Goal: Task Accomplishment & Management: Manage account settings

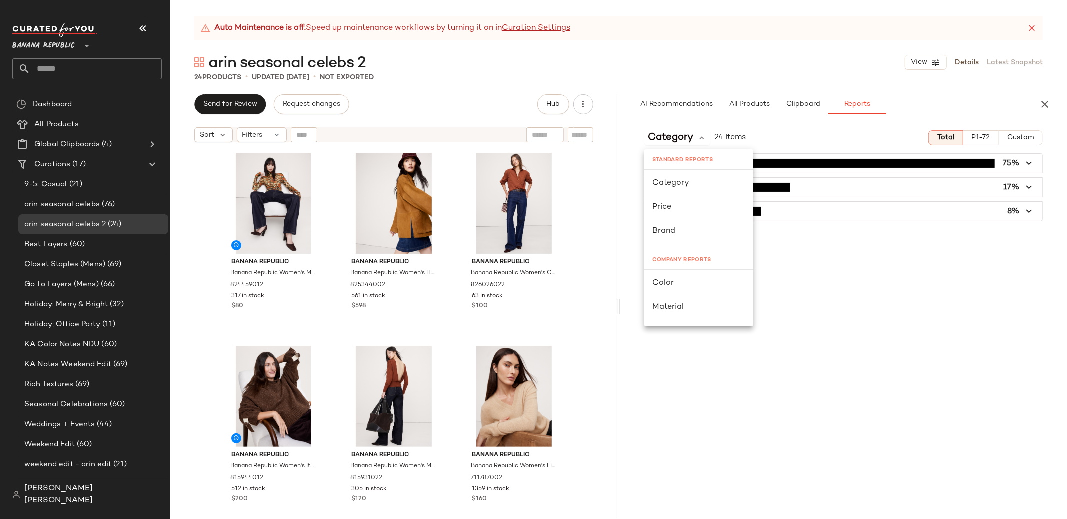
click at [106, 507] on div "[PERSON_NAME] [PERSON_NAME]" at bounding box center [91, 495] width 158 height 32
click at [106, 504] on span "[PERSON_NAME] [PERSON_NAME]" at bounding box center [93, 495] width 138 height 24
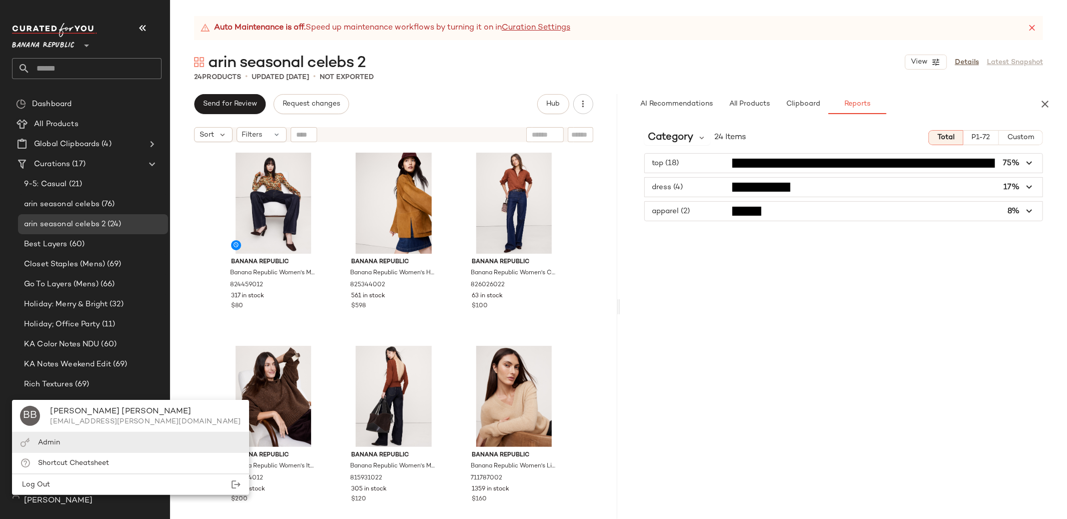
click at [89, 447] on div "Admin" at bounding box center [130, 442] width 237 height 21
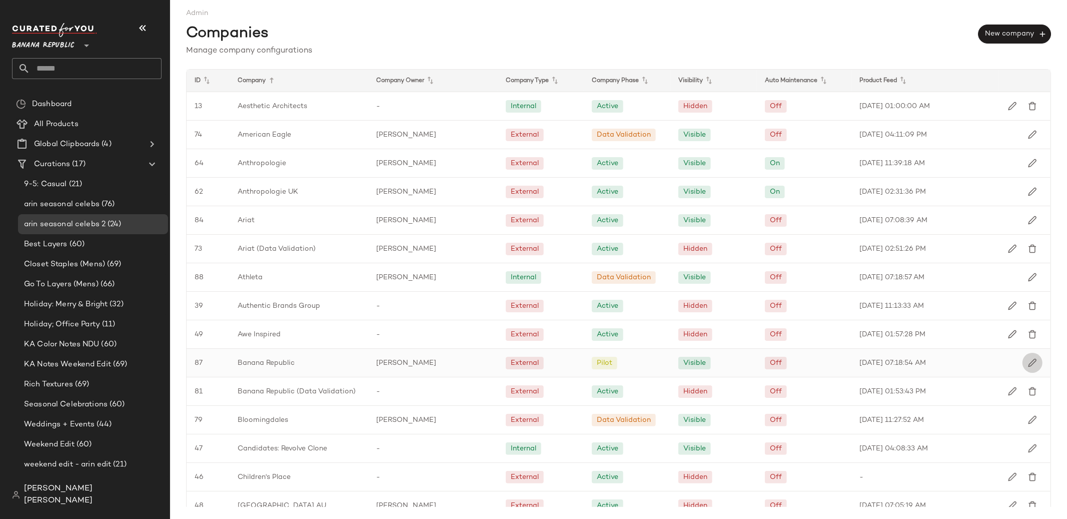
click at [1034, 361] on button "button" at bounding box center [1033, 363] width 20 height 20
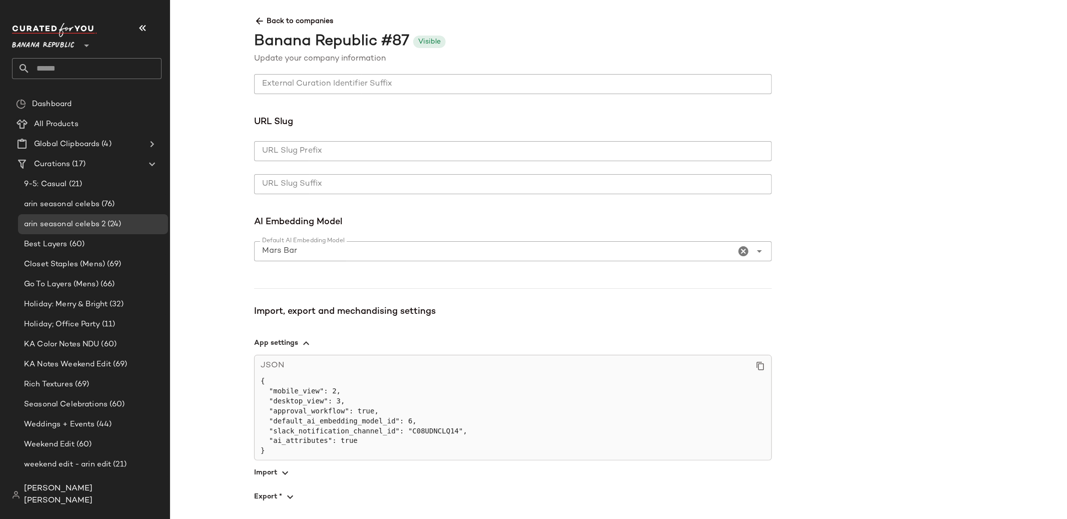
scroll to position [597, 0]
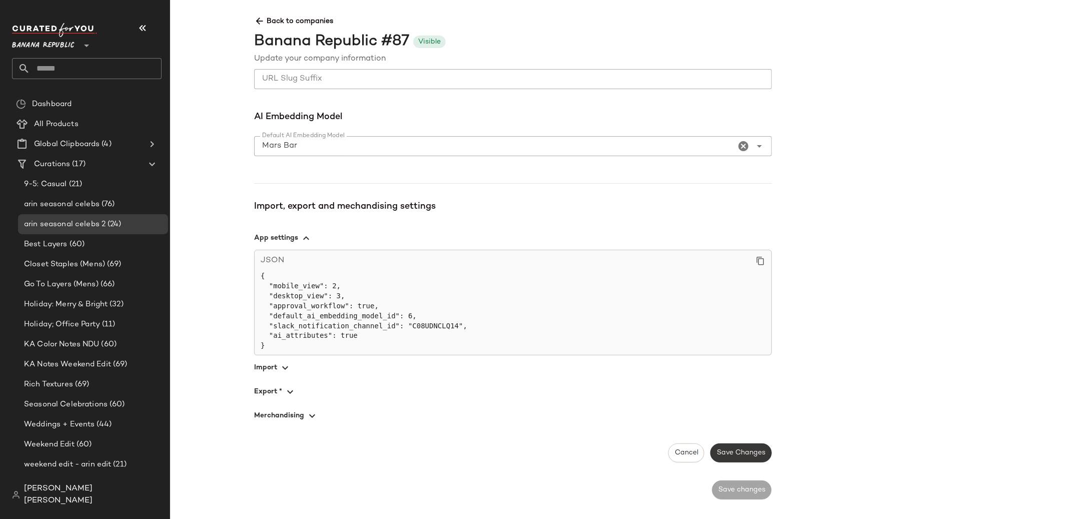
click at [749, 454] on span "Save Changes" at bounding box center [740, 453] width 49 height 8
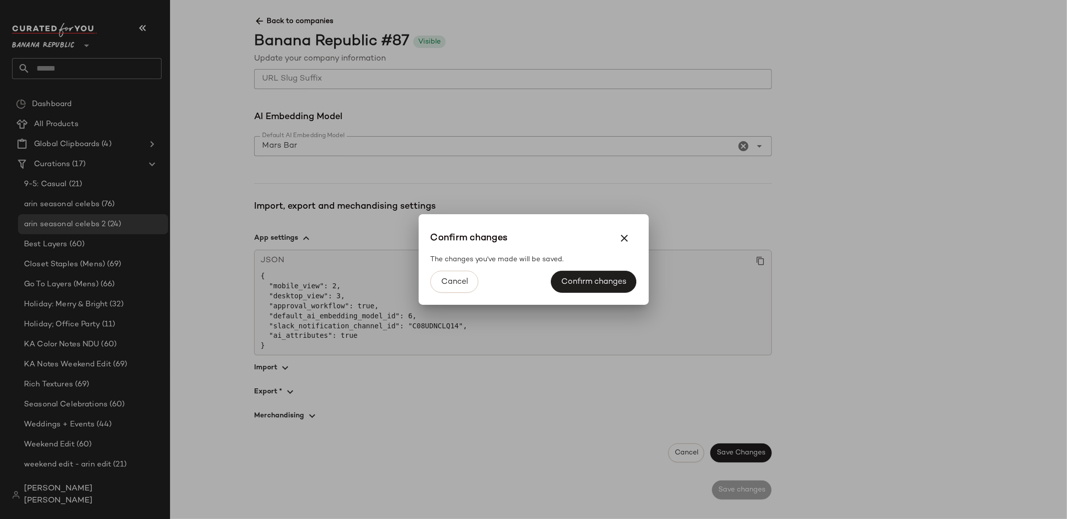
drag, startPoint x: 606, startPoint y: 284, endPoint x: 522, endPoint y: 264, distance: 86.0
click at [520, 264] on div "Confirm changes The changes you've made will be saved. Cancel Confirm changes" at bounding box center [534, 259] width 230 height 91
click at [470, 276] on button "Cancel" at bounding box center [454, 282] width 48 height 22
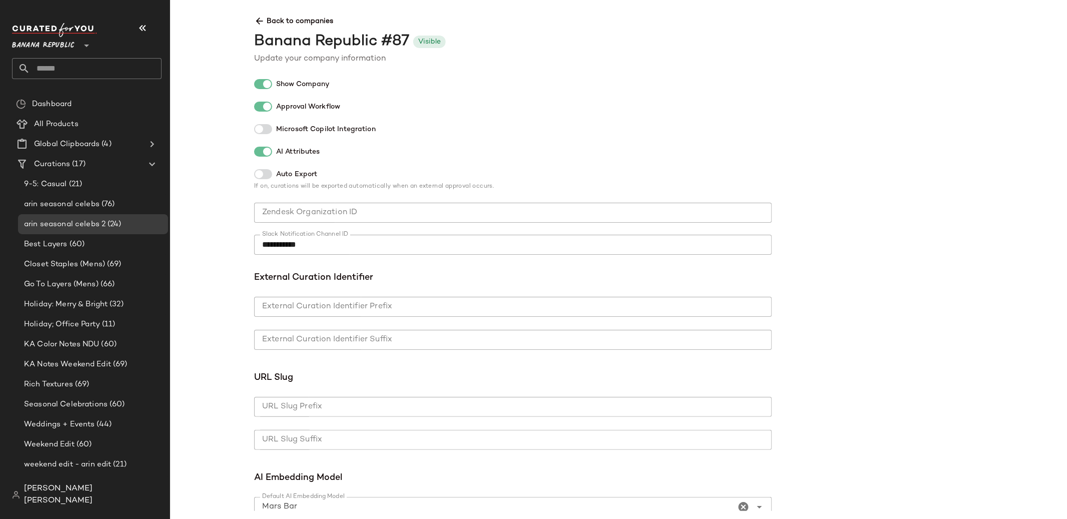
scroll to position [0, 0]
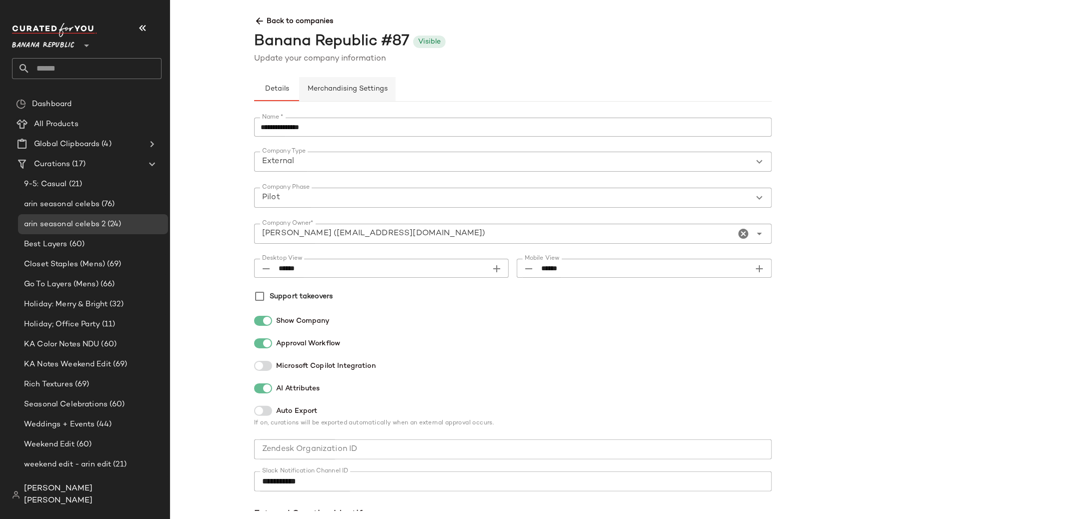
click at [363, 96] on button "Merchandising Settings" at bounding box center [347, 89] width 97 height 24
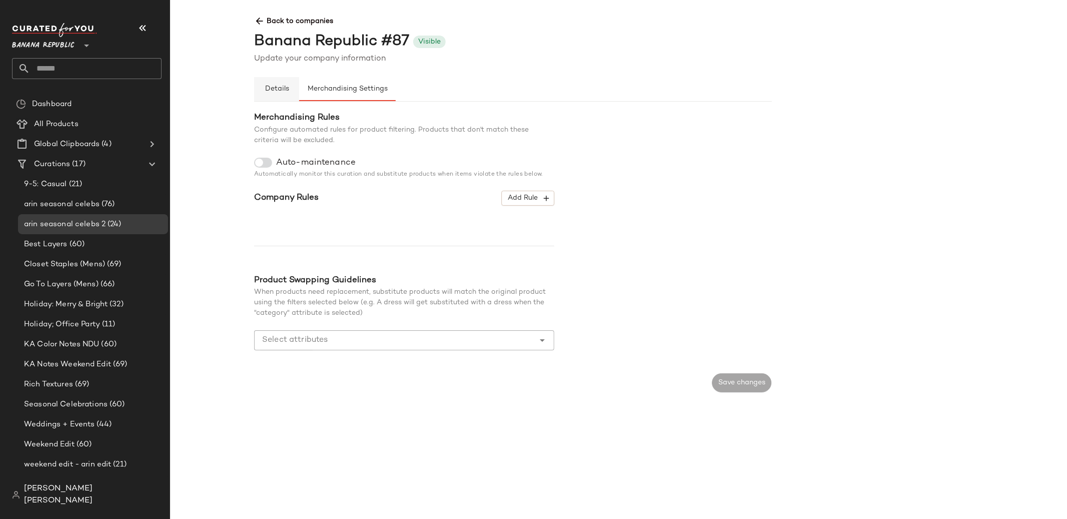
click at [280, 95] on button "Details" at bounding box center [276, 89] width 45 height 24
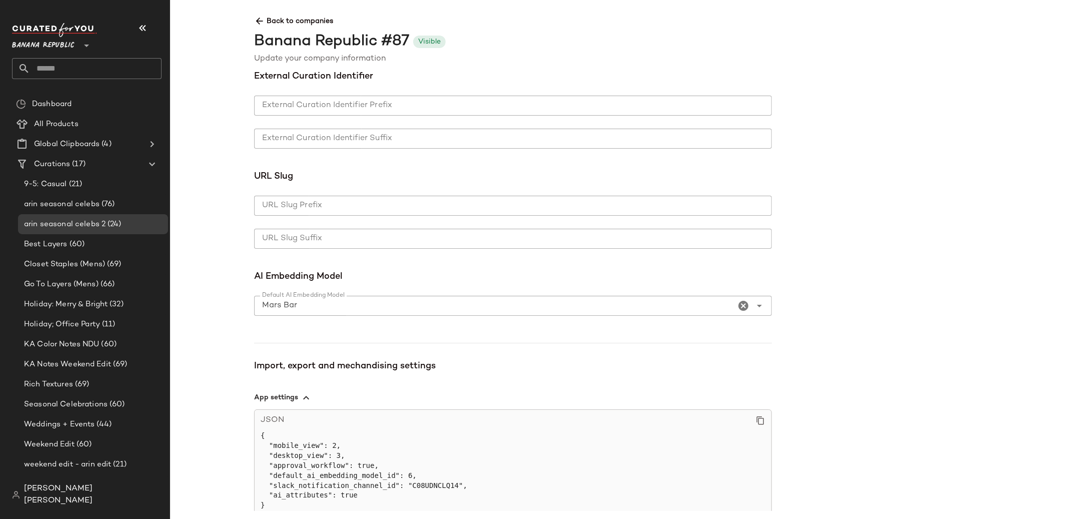
scroll to position [597, 0]
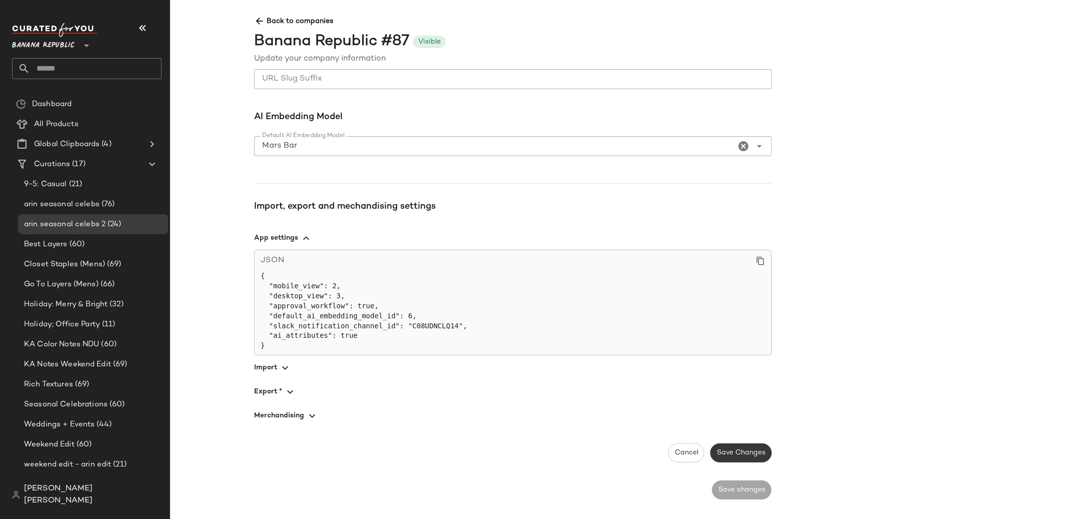
click at [753, 456] on span "Save Changes" at bounding box center [740, 453] width 49 height 8
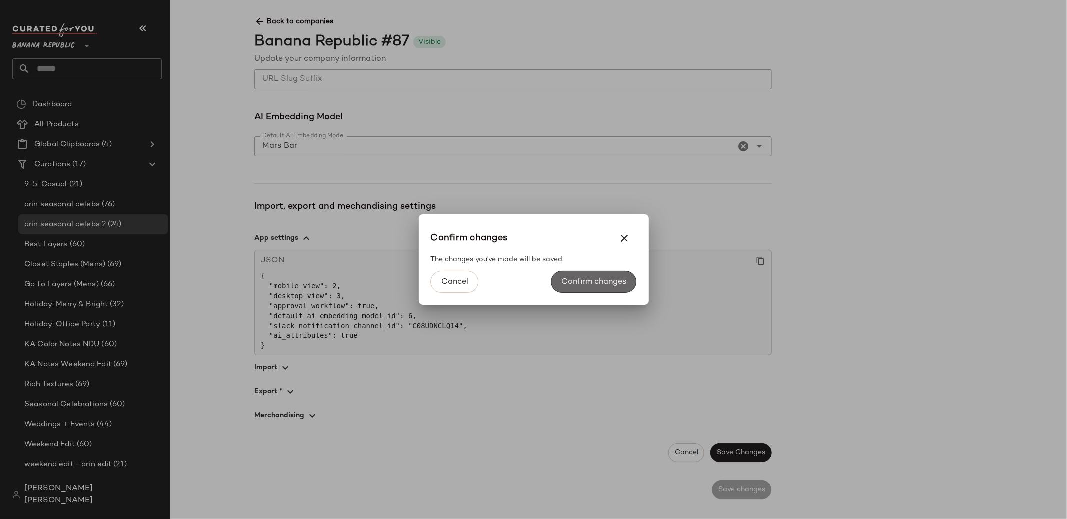
click at [591, 277] on span "Confirm changes" at bounding box center [594, 282] width 66 height 10
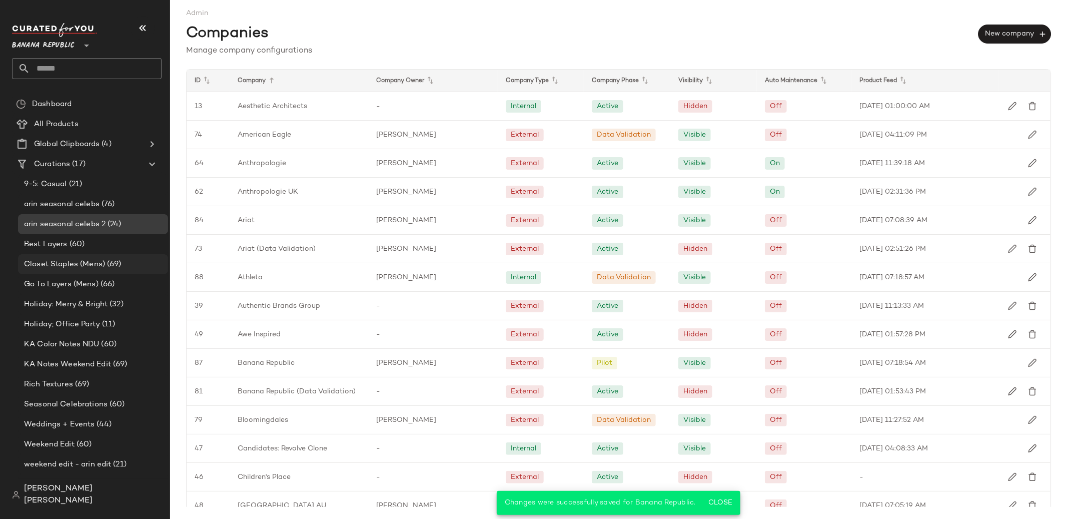
click at [63, 261] on span "Closet Staples (Mens)" at bounding box center [64, 265] width 81 height 12
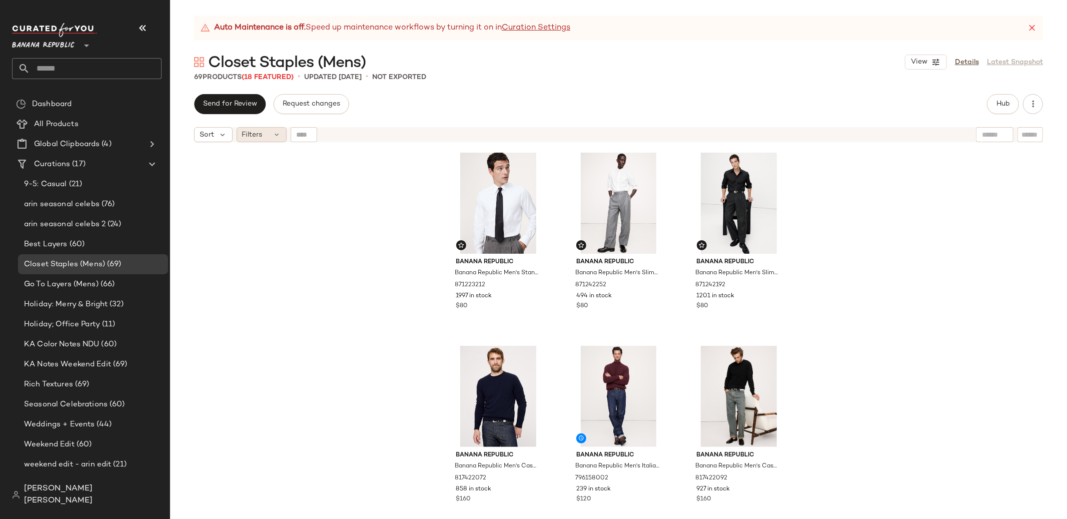
click at [270, 129] on div "Filters" at bounding box center [262, 134] width 50 height 15
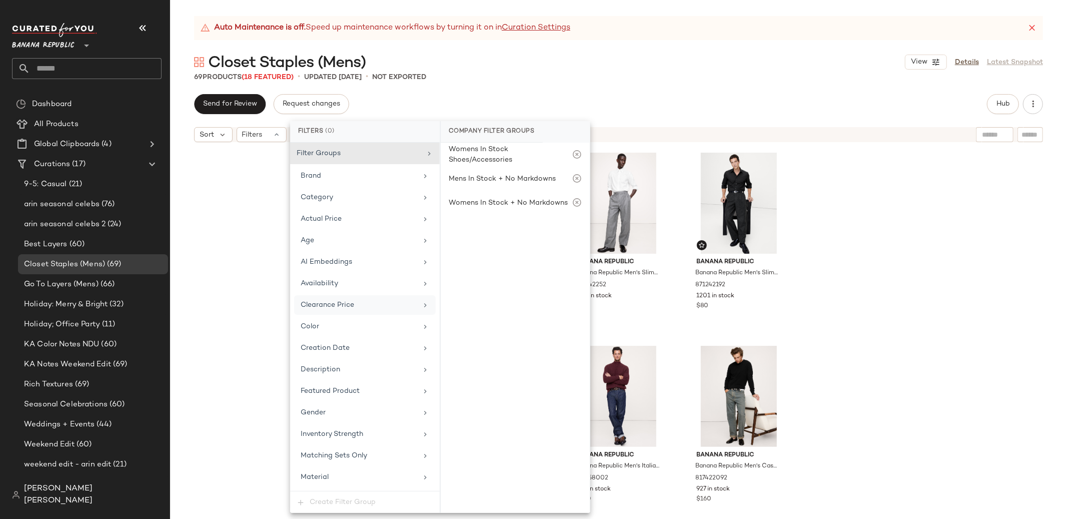
scroll to position [128, 0]
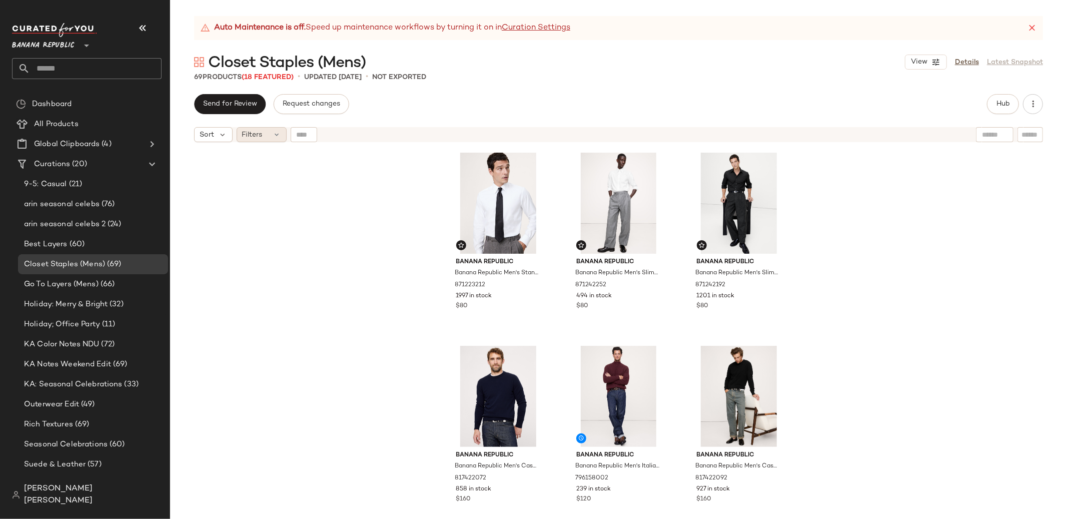
click at [273, 136] on icon at bounding box center [277, 135] width 8 height 8
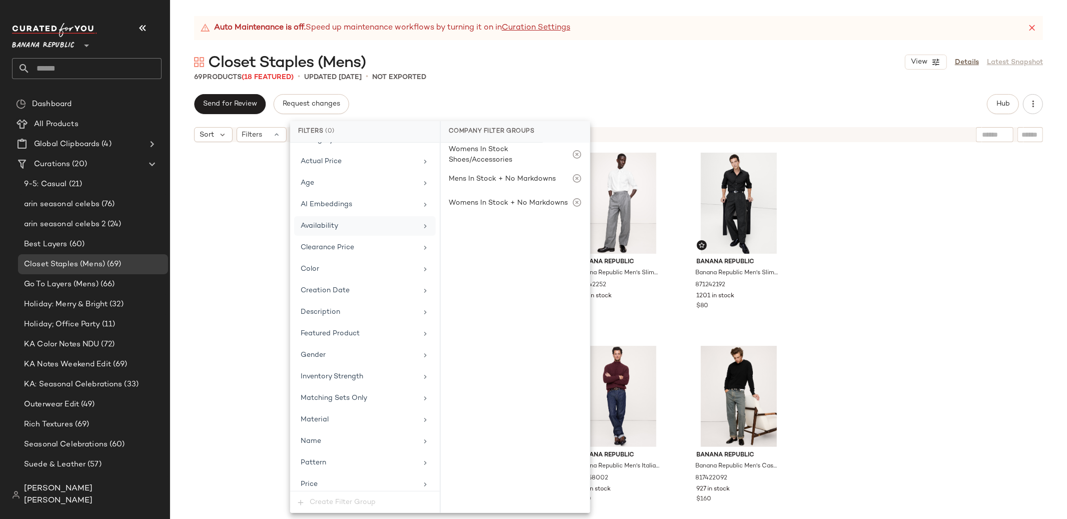
scroll to position [128, 0]
